Goal: Check status: Check status

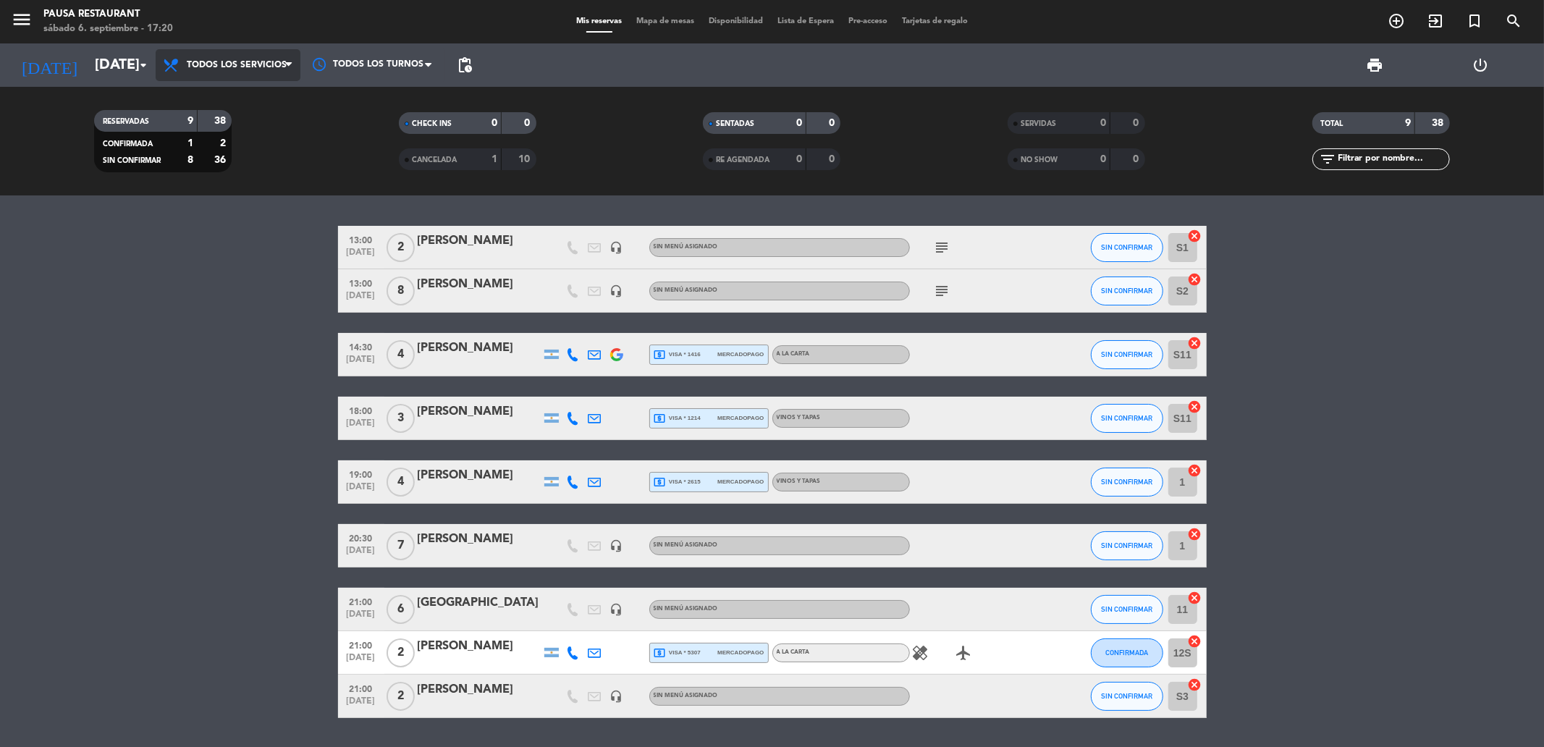
click at [264, 63] on span "Todos los servicios" at bounding box center [237, 65] width 100 height 10
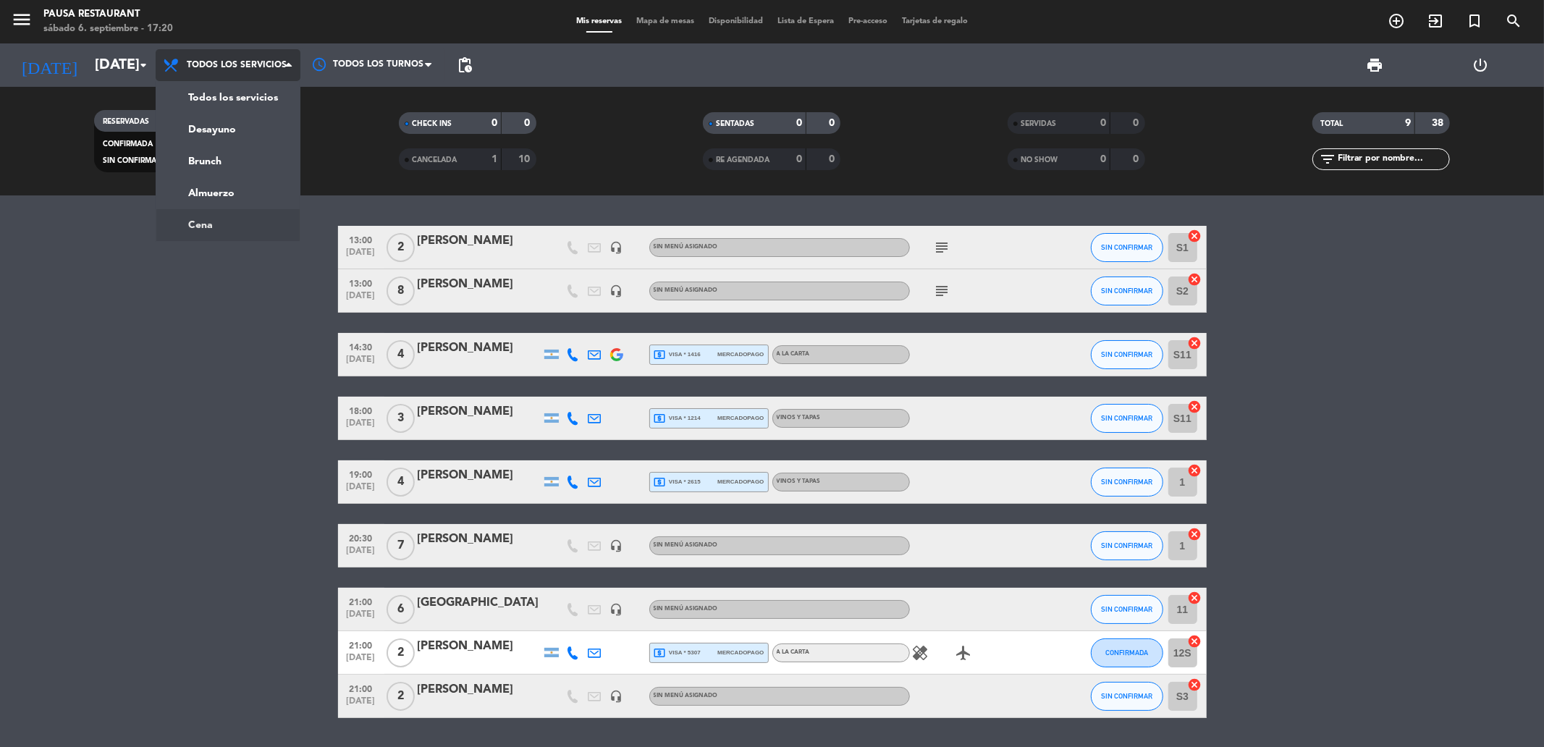
click at [207, 227] on ng-component "menu Pausa Restaurant [DATE] 6. septiembre - 17:20 Mis reservas Mapa de mesas D…" at bounding box center [772, 373] width 1544 height 747
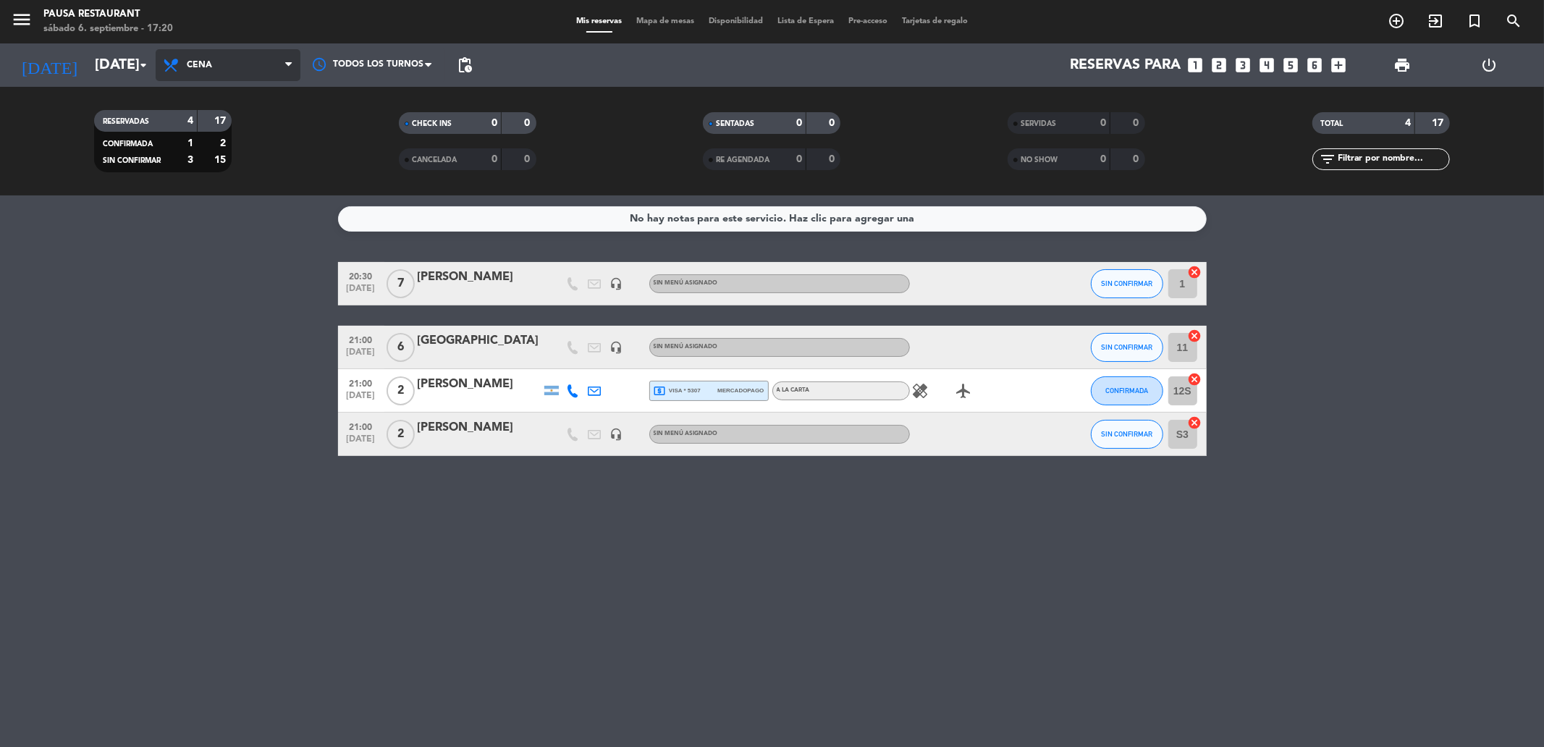
click at [229, 67] on span "Cena" at bounding box center [228, 65] width 145 height 32
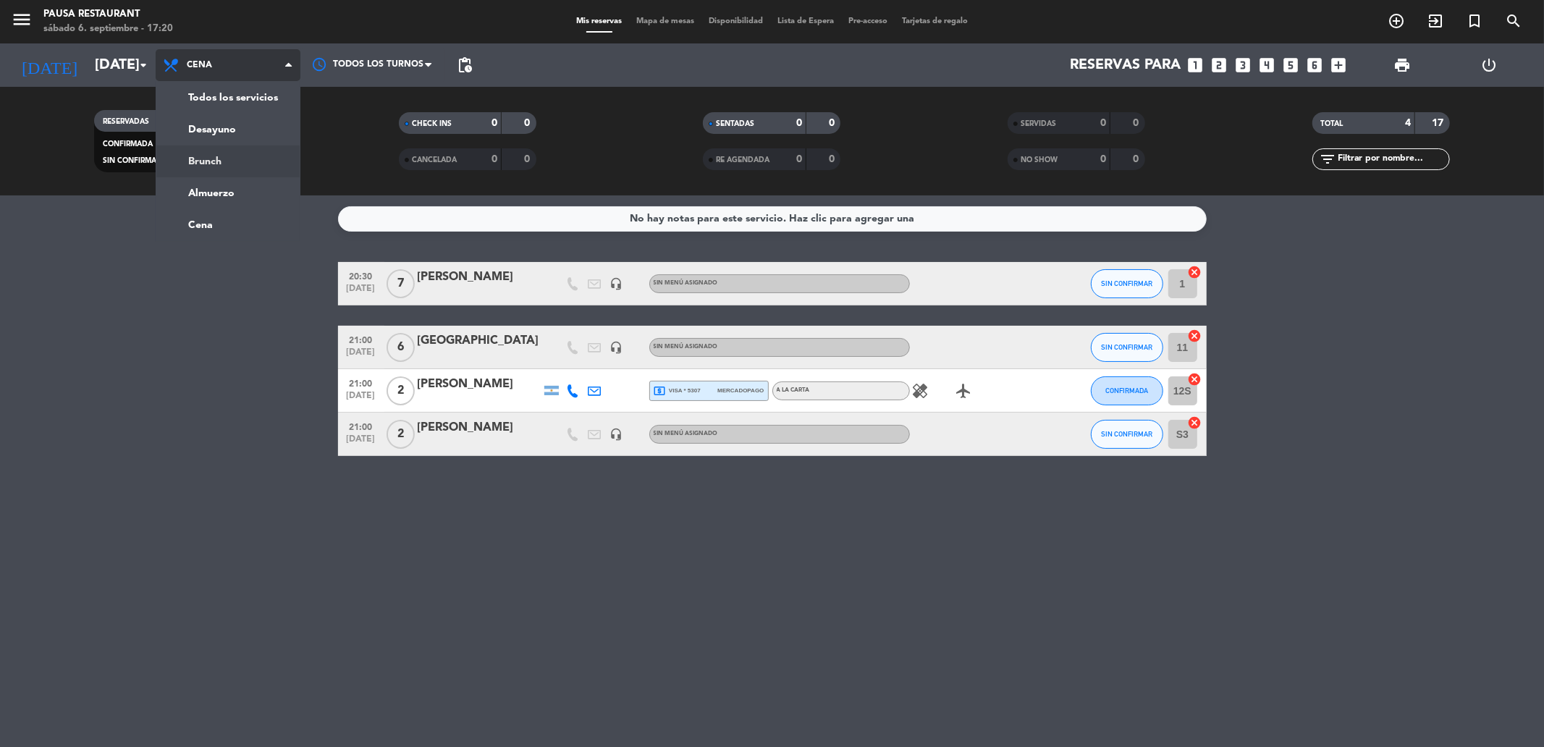
click at [208, 153] on div "menu Pausa Restaurant [DATE] 6. septiembre - 17:20 Mis reservas Mapa de mesas D…" at bounding box center [772, 97] width 1544 height 195
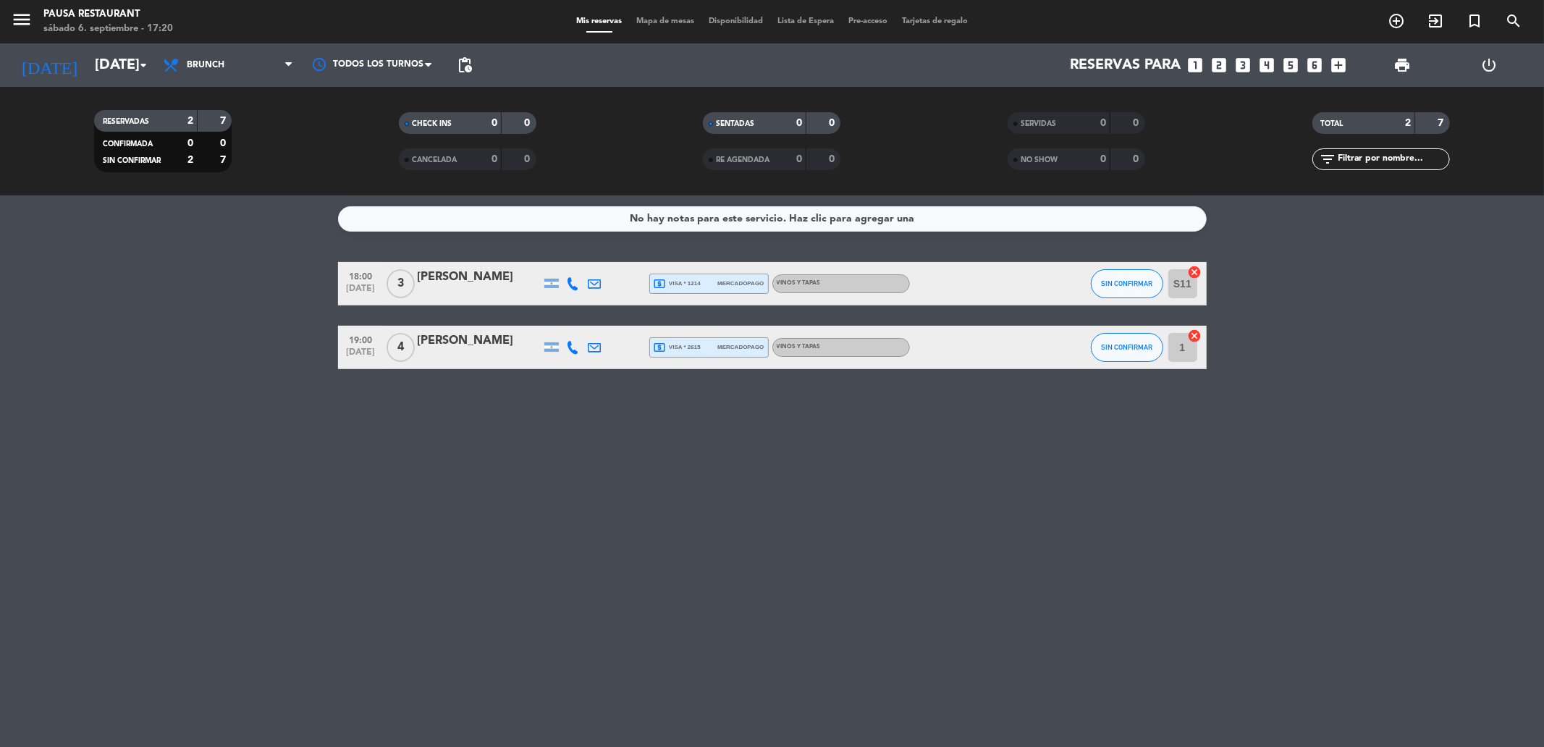
drag, startPoint x: 219, startPoint y: 222, endPoint x: 264, endPoint y: 236, distance: 46.9
drag, startPoint x: 264, startPoint y: 236, endPoint x: 229, endPoint y: 67, distance: 172.8
click at [229, 67] on span "Brunch" at bounding box center [228, 65] width 145 height 32
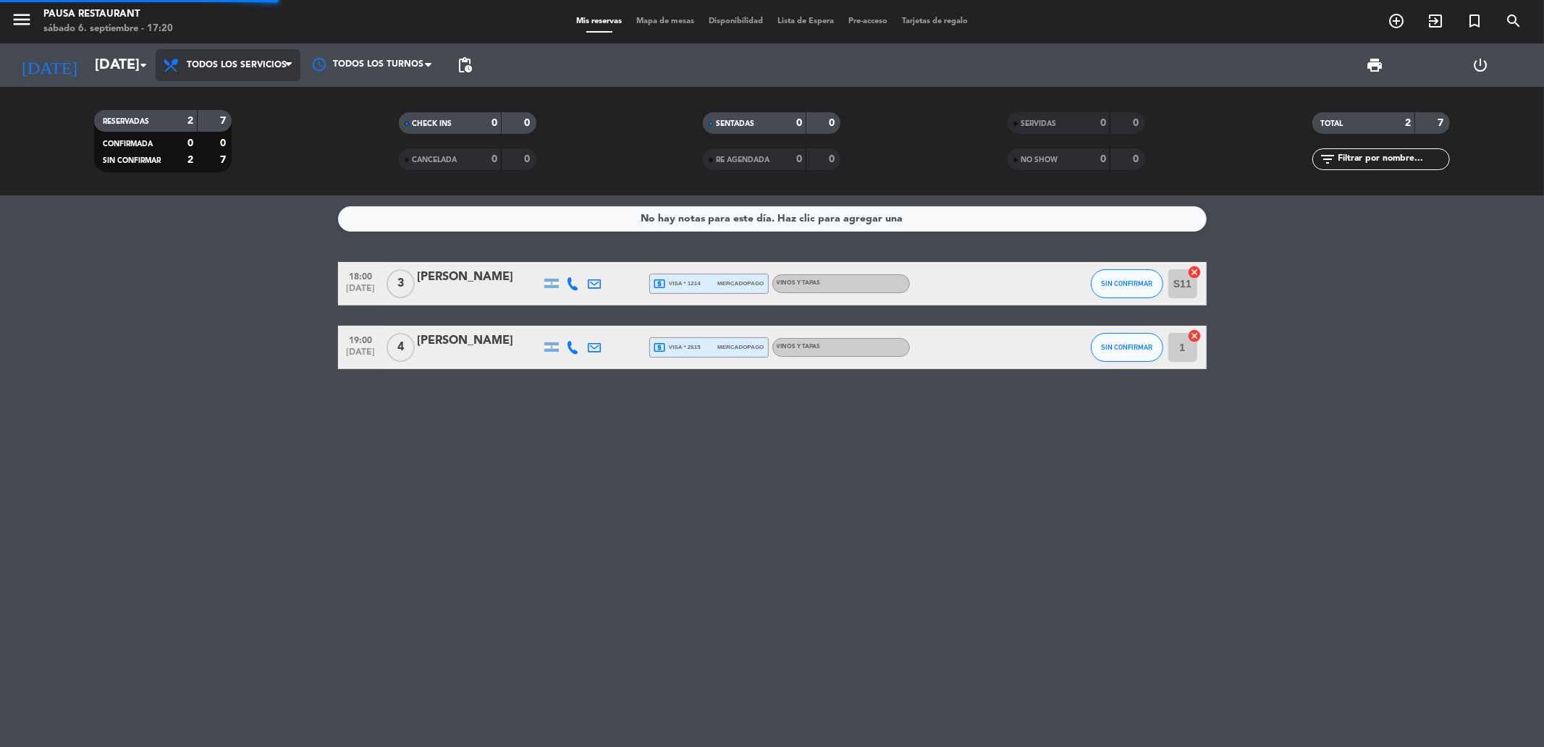
click at [218, 98] on div "menu Pausa Restaurant [DATE] 6. septiembre - 17:20 Mis reservas Mapa de mesas D…" at bounding box center [772, 97] width 1544 height 195
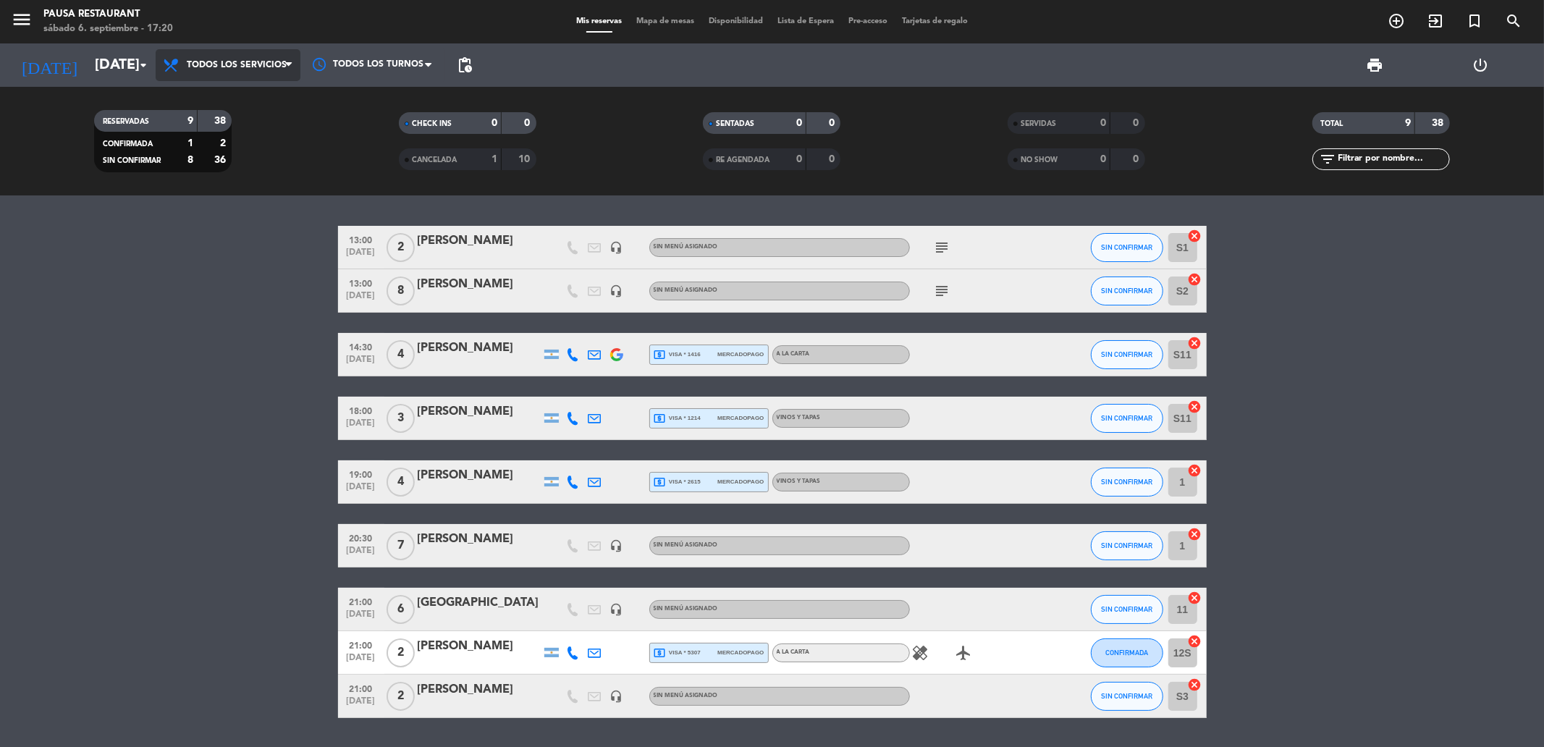
click at [250, 68] on span "Todos los servicios" at bounding box center [237, 65] width 100 height 10
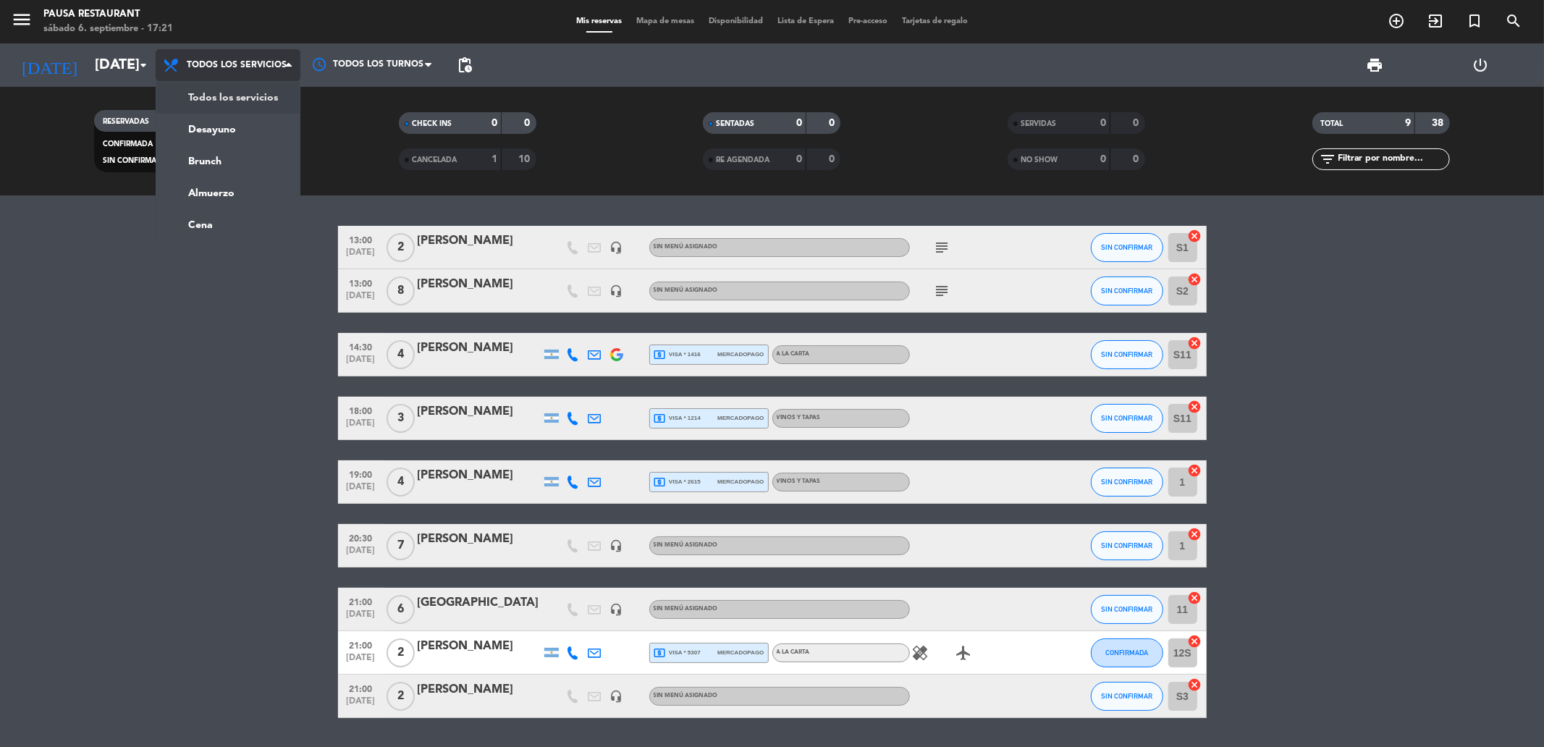
click at [239, 70] on span "Todos los servicios" at bounding box center [228, 65] width 145 height 32
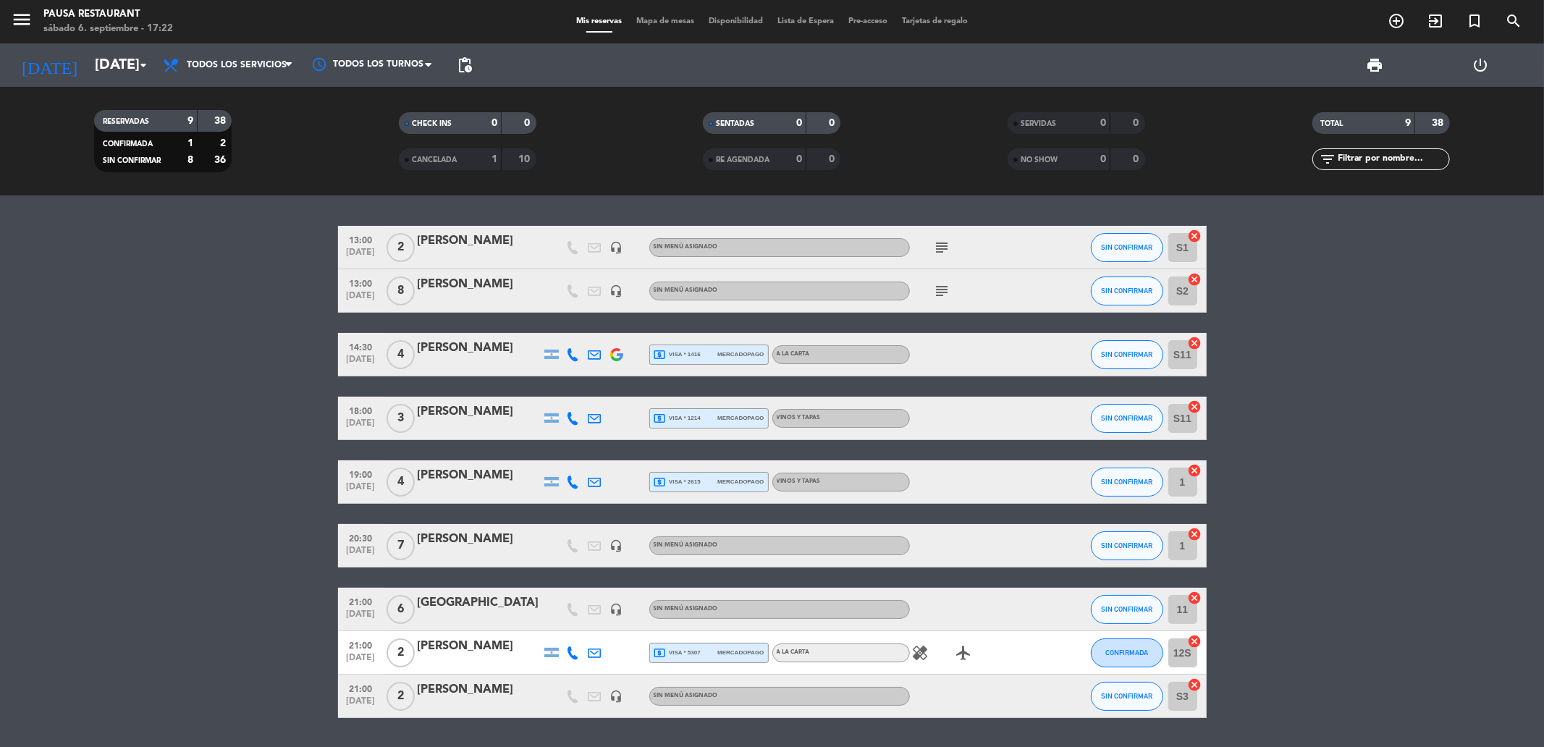
click at [850, 409] on div "VINOS Y TAPAS" at bounding box center [841, 418] width 138 height 19
click at [808, 486] on div "VINOS Y TAPAS" at bounding box center [799, 481] width 44 height 9
click at [683, 545] on span "Sin menú asignado" at bounding box center [686, 545] width 64 height 6
click at [921, 647] on icon "healing" at bounding box center [920, 652] width 17 height 17
click at [717, 699] on div "Sin menú asignado" at bounding box center [779, 696] width 261 height 19
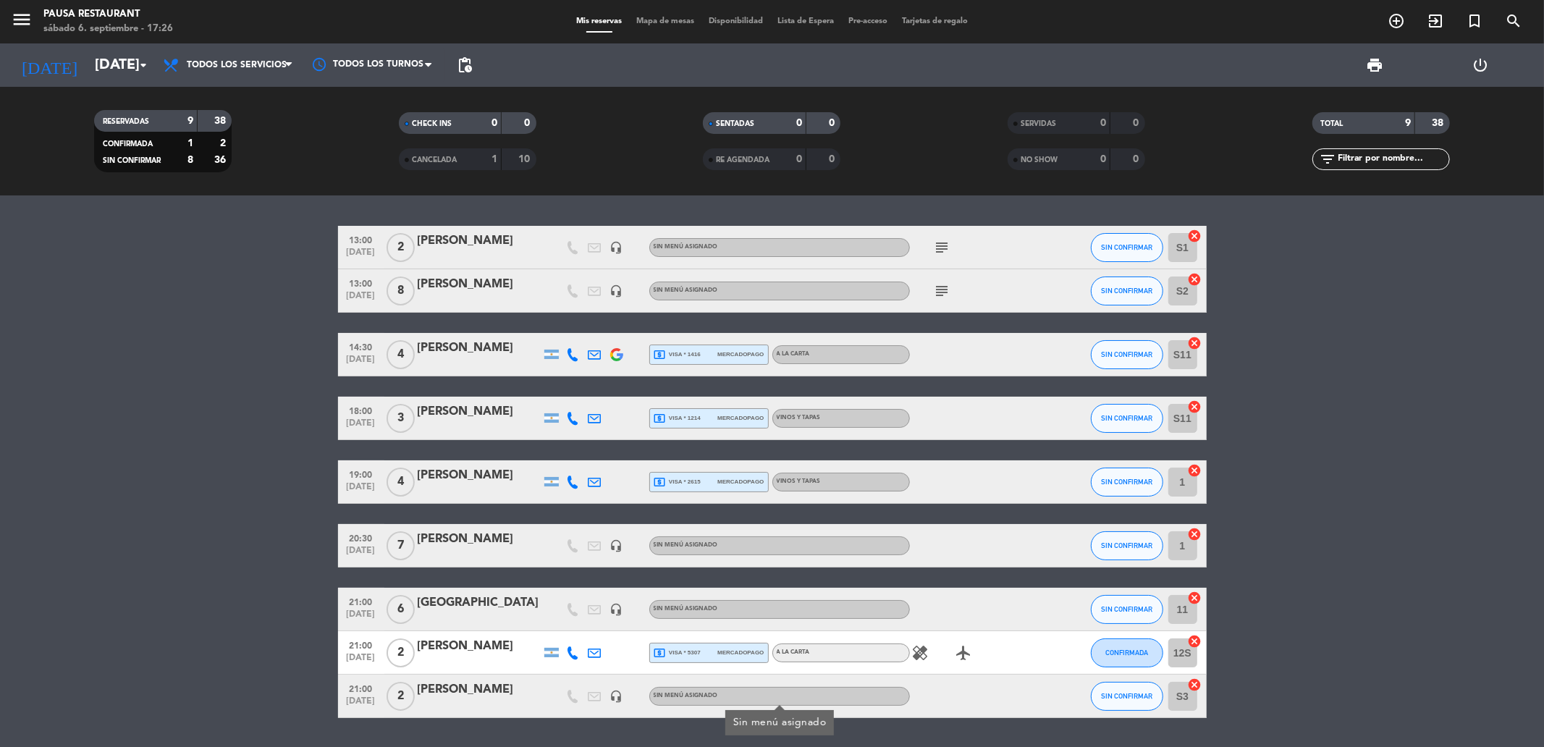
drag, startPoint x: 717, startPoint y: 699, endPoint x: 699, endPoint y: 699, distance: 18.8
click at [699, 699] on span "Sin menú asignado" at bounding box center [686, 696] width 64 height 6
click at [812, 418] on span "VINOS Y TAPAS" at bounding box center [799, 418] width 44 height 6
drag, startPoint x: 950, startPoint y: 545, endPoint x: 215, endPoint y: 476, distance: 738.0
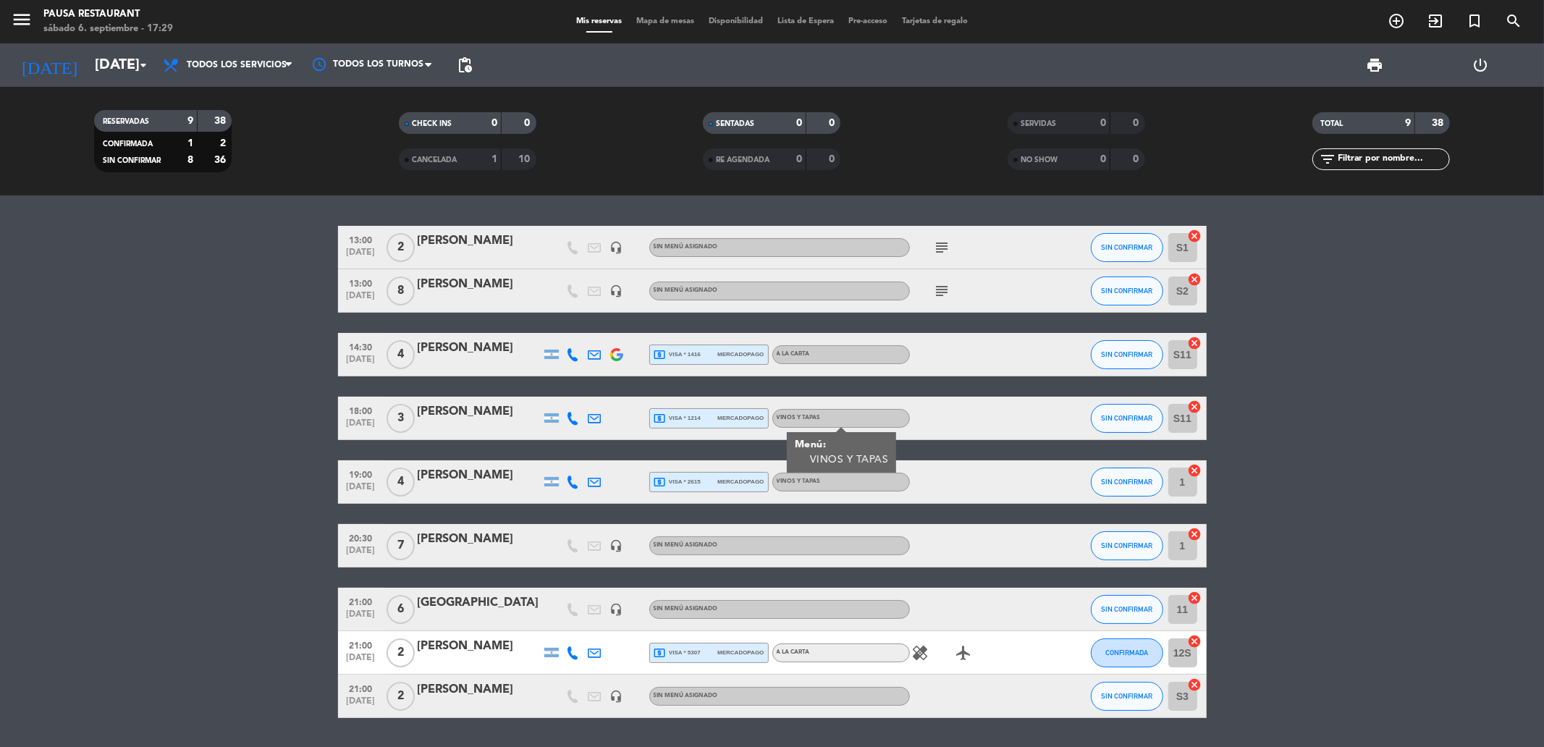
click at [215, 476] on bookings-row "13:00 [DATE] 2 [PERSON_NAME] headset_mic Sin menú asignado subject SIN CONFIRMA…" at bounding box center [772, 472] width 1544 height 492
